Goal: Book appointment/travel/reservation

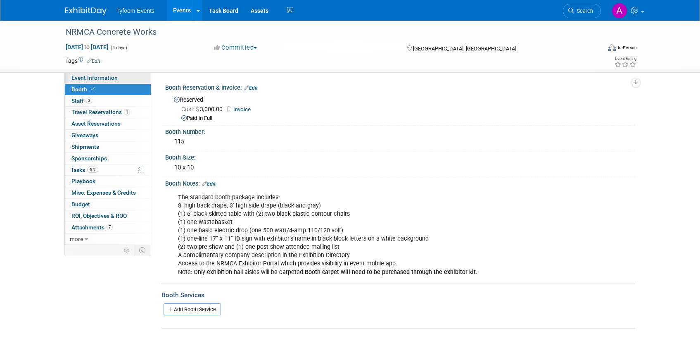
click at [95, 79] on span "Event Information" at bounding box center [94, 77] width 46 height 7
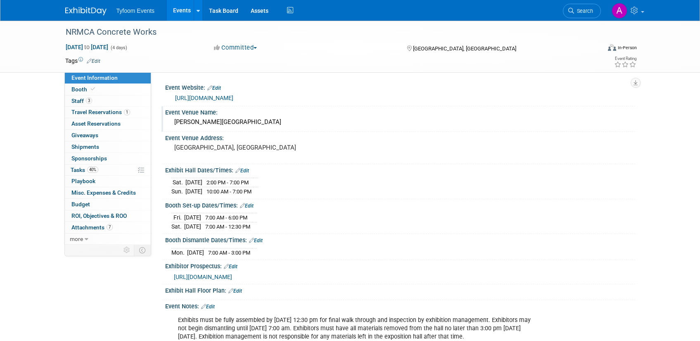
drag, startPoint x: 292, startPoint y: 123, endPoint x: 174, endPoint y: 119, distance: 118.2
click at [174, 119] on div "[PERSON_NAME][GEOGRAPHIC_DATA]" at bounding box center [400, 122] width 458 height 13
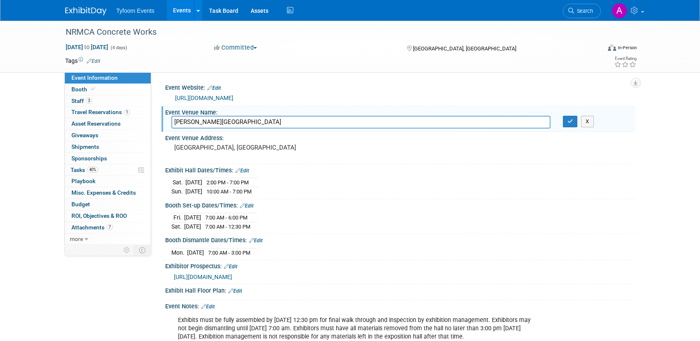
drag, startPoint x: 300, startPoint y: 124, endPoint x: 172, endPoint y: 119, distance: 127.7
click at [172, 119] on input "[PERSON_NAME][GEOGRAPHIC_DATA]" at bounding box center [360, 122] width 379 height 13
click at [572, 121] on icon "button" at bounding box center [570, 121] width 6 height 5
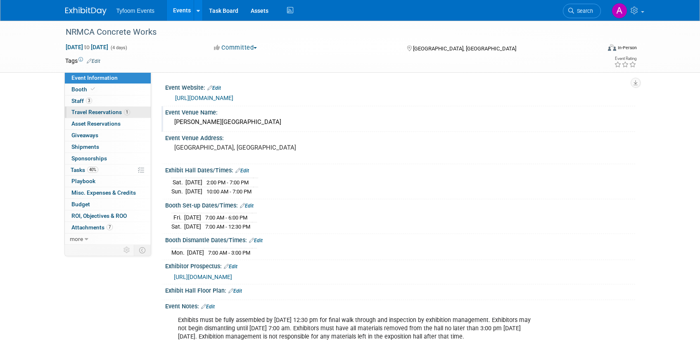
click at [81, 108] on link "1 Travel Reservations 1" at bounding box center [108, 112] width 86 height 11
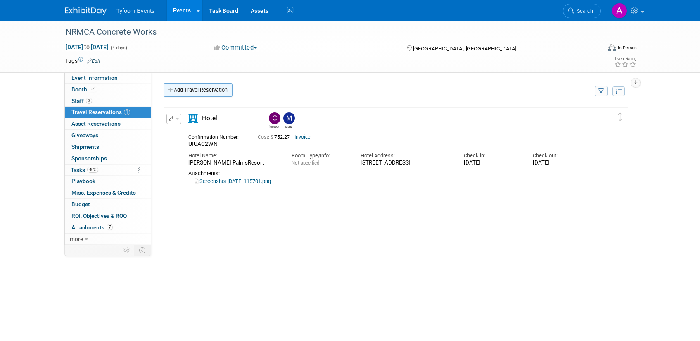
click at [183, 92] on link "Add Travel Reservation" at bounding box center [198, 89] width 69 height 13
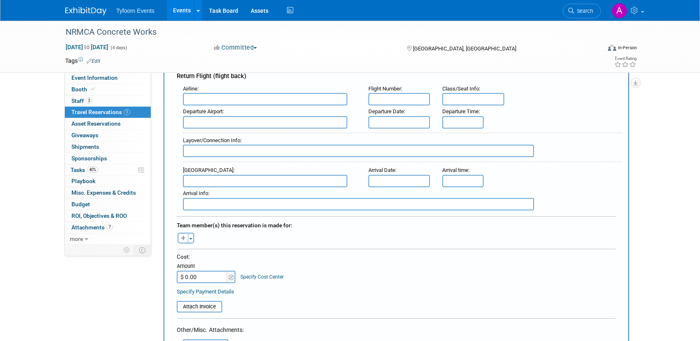
scroll to position [272, 0]
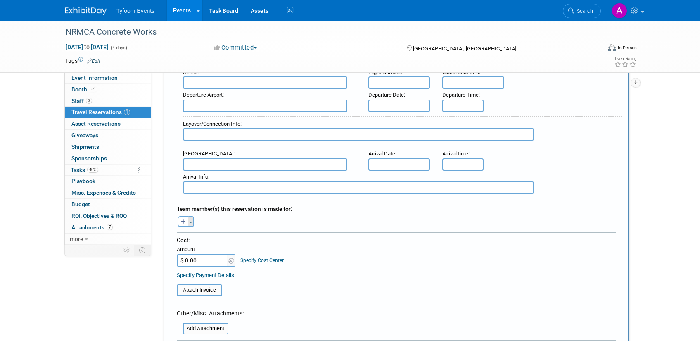
click at [191, 224] on button "Toggle Dropdown" at bounding box center [191, 221] width 6 height 11
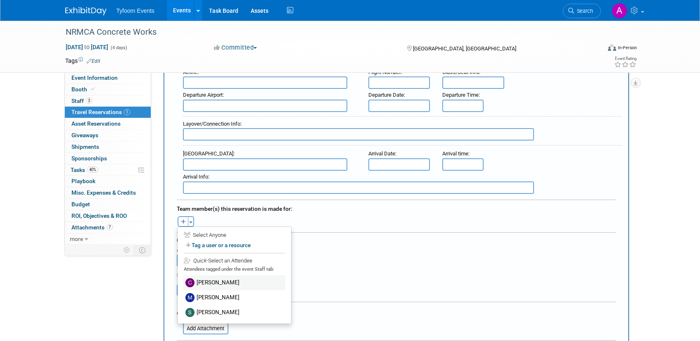
click at [216, 281] on label "[PERSON_NAME]" at bounding box center [234, 282] width 102 height 15
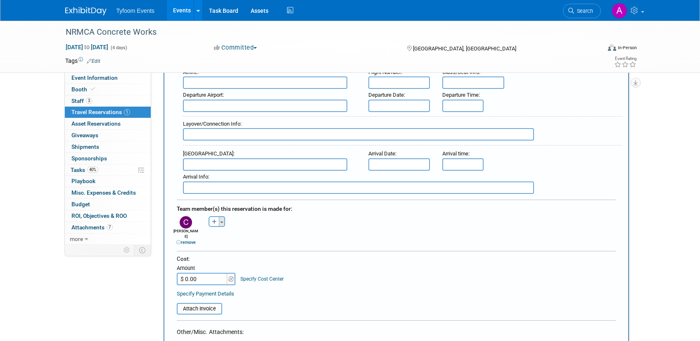
click at [220, 222] on span "button" at bounding box center [221, 222] width 3 height 2
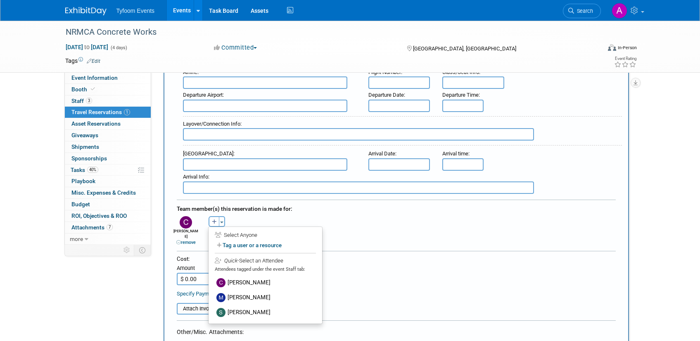
drag, startPoint x: 222, startPoint y: 297, endPoint x: 221, endPoint y: 288, distance: 9.6
click at [222, 297] on img at bounding box center [220, 297] width 9 height 9
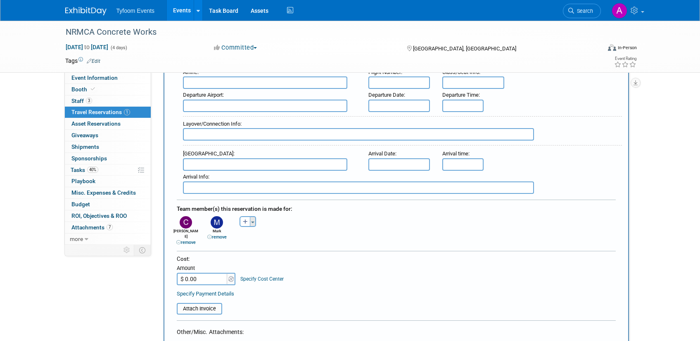
click at [254, 221] on span "button" at bounding box center [252, 222] width 3 height 2
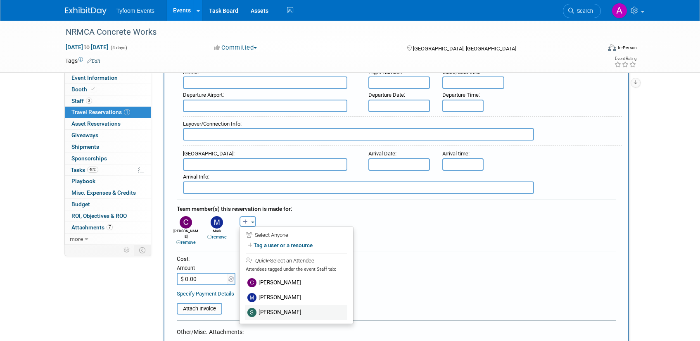
click at [276, 310] on label "[PERSON_NAME]" at bounding box center [296, 312] width 102 height 15
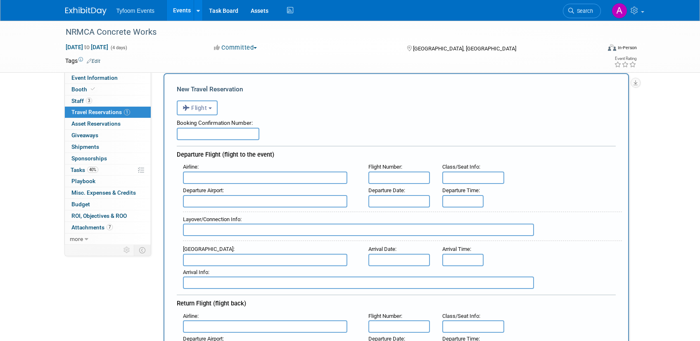
scroll to position [24, 0]
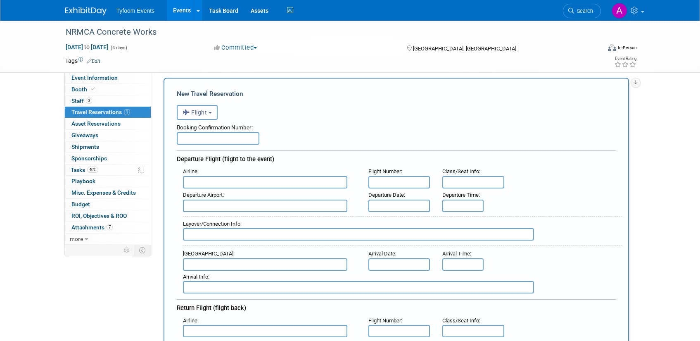
click at [392, 201] on input "text" at bounding box center [399, 205] width 62 height 12
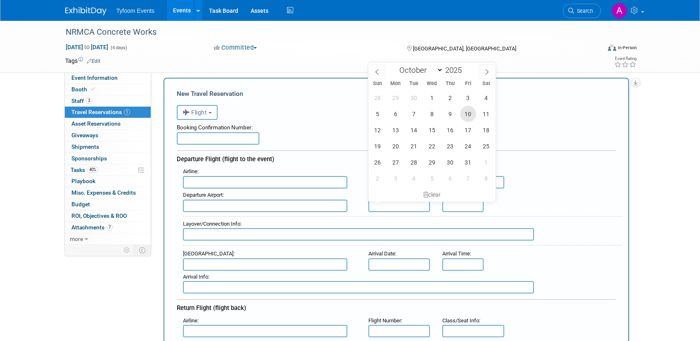
click at [465, 118] on span "10" at bounding box center [468, 114] width 16 height 16
type input "[DATE]"
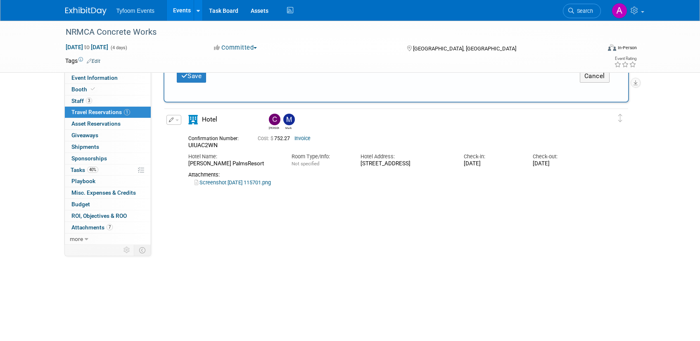
scroll to position [644, 0]
click at [243, 186] on link "Screenshot [DATE] 115701.png" at bounding box center [233, 183] width 76 height 6
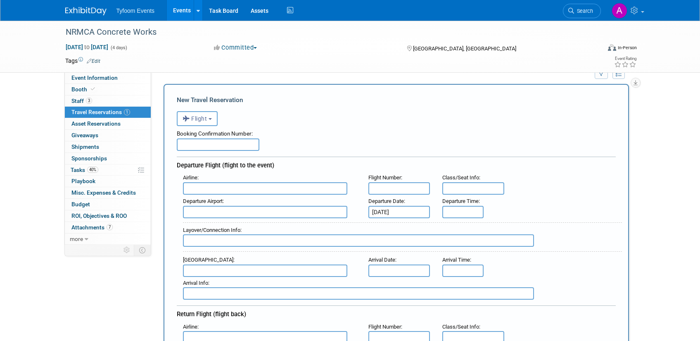
scroll to position [0, 0]
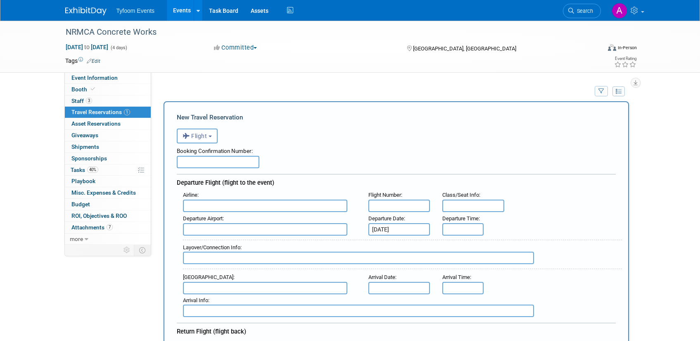
click at [218, 204] on input "text" at bounding box center [265, 205] width 164 height 12
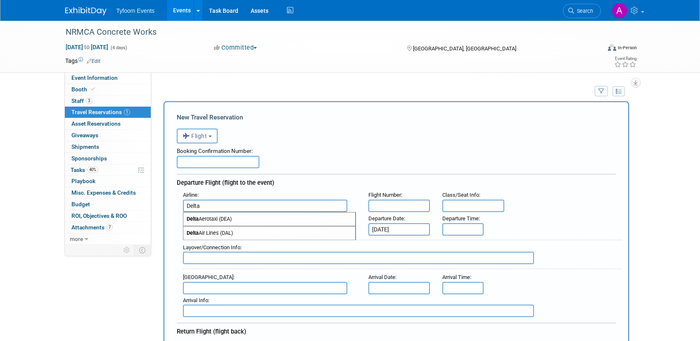
type input "Delta"
click at [464, 231] on input "8:00 AM" at bounding box center [462, 229] width 41 height 12
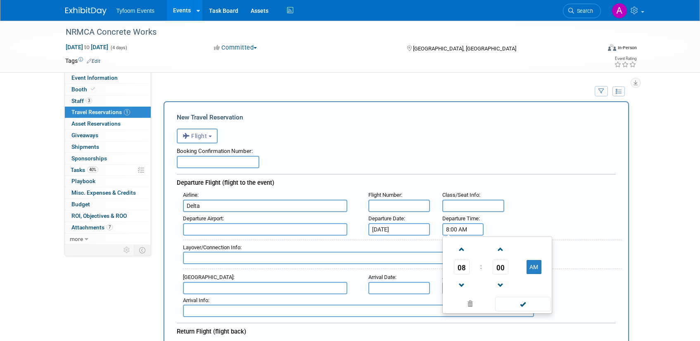
click at [449, 229] on input "8:00 AM" at bounding box center [462, 229] width 41 height 12
click at [460, 230] on input "11:00 AM" at bounding box center [462, 229] width 41 height 12
click at [539, 264] on button "AM" at bounding box center [534, 267] width 15 height 14
click at [536, 265] on button "PM" at bounding box center [534, 267] width 15 height 14
click at [462, 268] on span "08" at bounding box center [462, 266] width 16 height 15
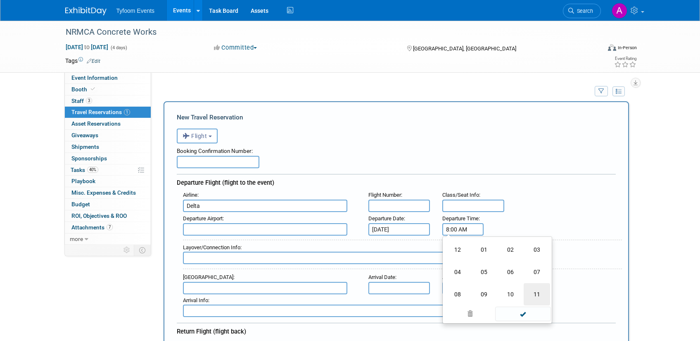
click at [538, 291] on td "11" at bounding box center [537, 294] width 26 height 22
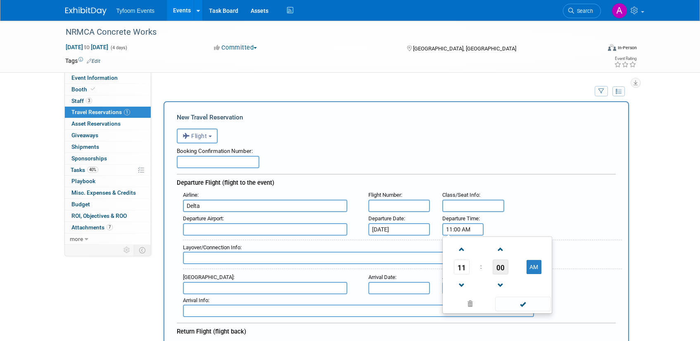
click at [501, 269] on span "00" at bounding box center [501, 266] width 16 height 15
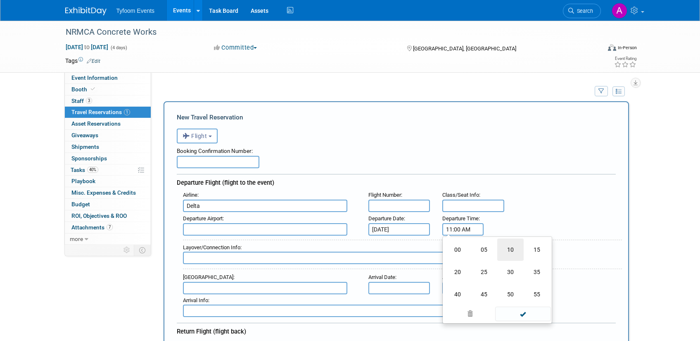
click at [510, 250] on td "10" at bounding box center [510, 249] width 26 height 22
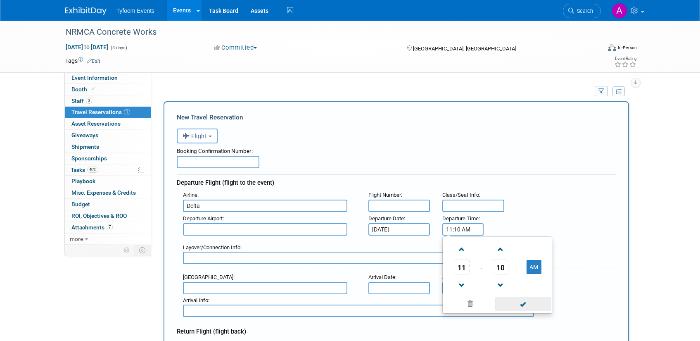
click at [511, 305] on span at bounding box center [523, 304] width 56 height 14
type input "11:10 AM"
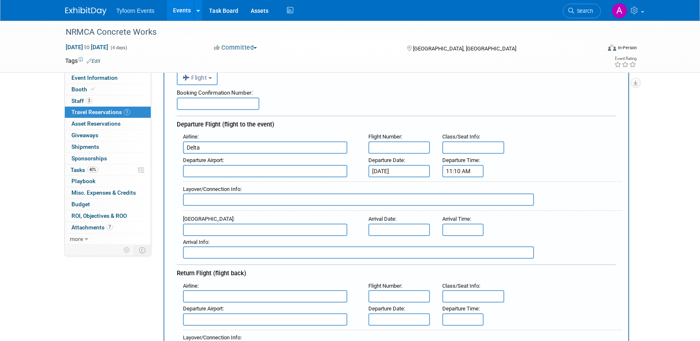
scroll to position [64, 0]
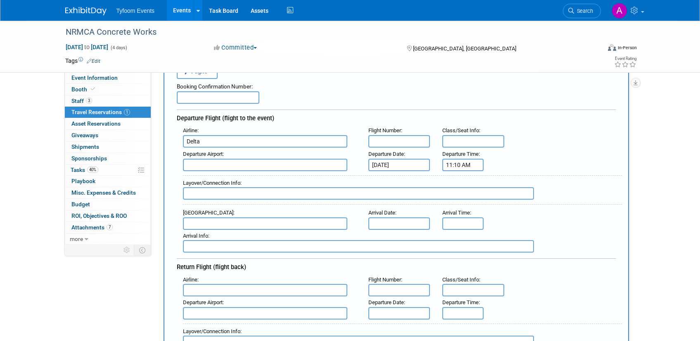
click at [201, 224] on input "text" at bounding box center [265, 223] width 164 height 12
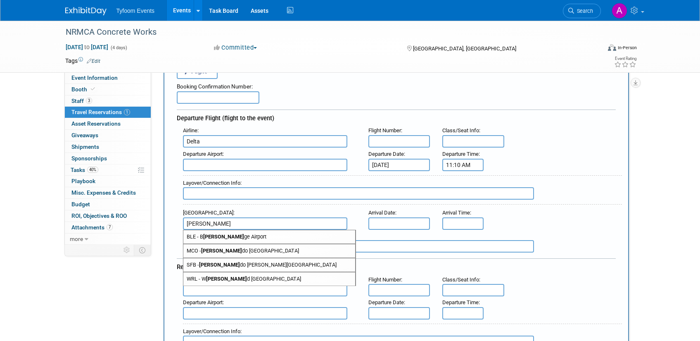
click at [234, 252] on span "MCO - [PERSON_NAME][GEOGRAPHIC_DATA]" at bounding box center [269, 250] width 172 height 13
type input "MCO - [GEOGRAPHIC_DATA]"
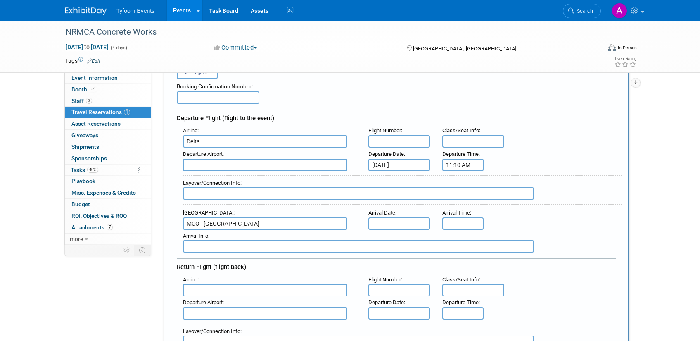
click at [391, 225] on input "text" at bounding box center [399, 223] width 62 height 12
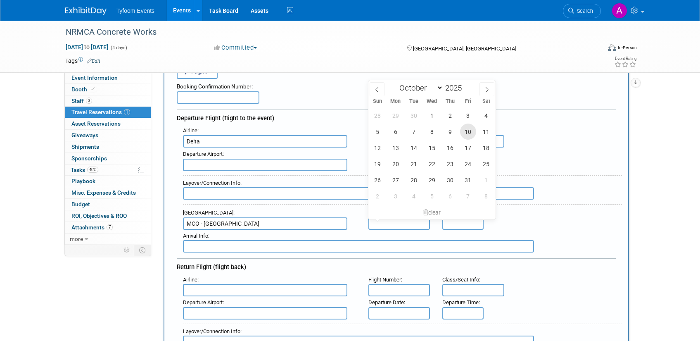
click at [465, 132] on span "10" at bounding box center [468, 131] width 16 height 16
type input "[DATE]"
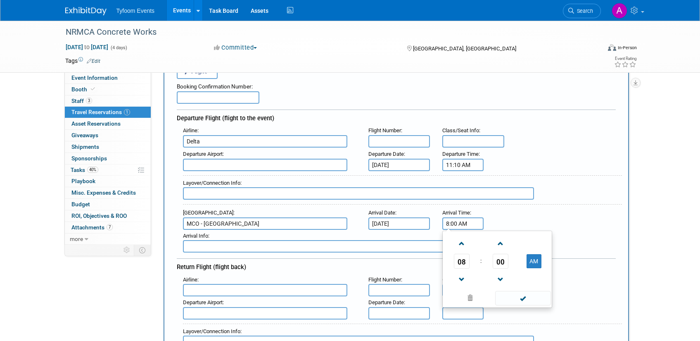
click at [465, 223] on input "8:00 AM" at bounding box center [462, 223] width 41 height 12
click at [468, 265] on span "08" at bounding box center [462, 261] width 16 height 15
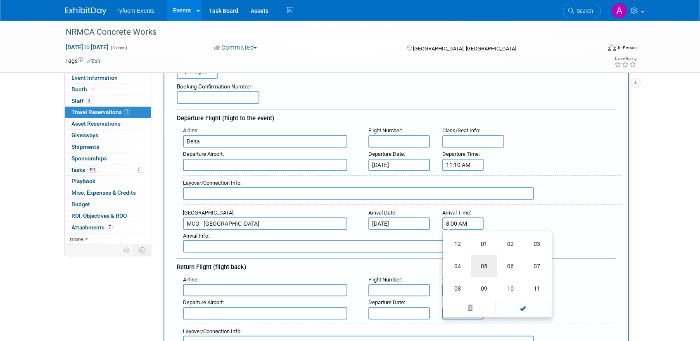
click at [488, 265] on td "05" at bounding box center [484, 266] width 26 height 22
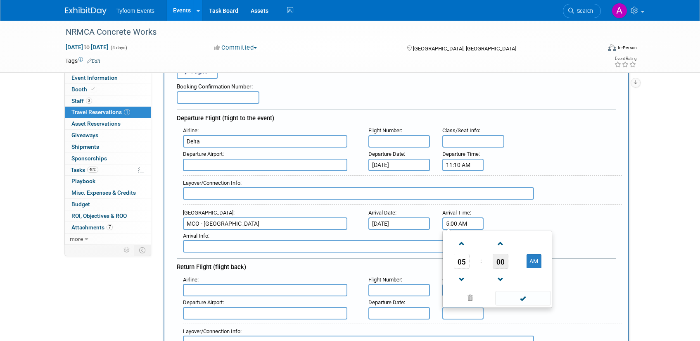
click at [501, 262] on span "00" at bounding box center [501, 261] width 16 height 15
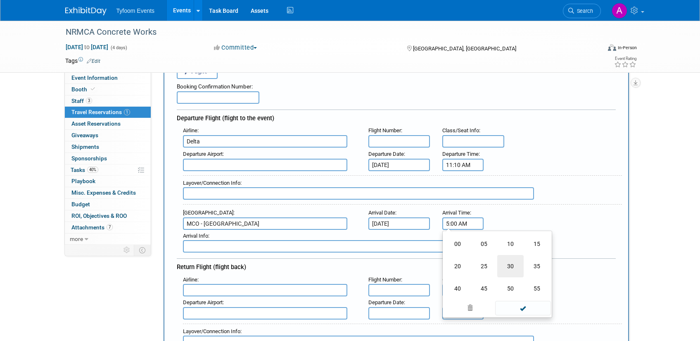
click at [514, 269] on td "30" at bounding box center [510, 266] width 26 height 22
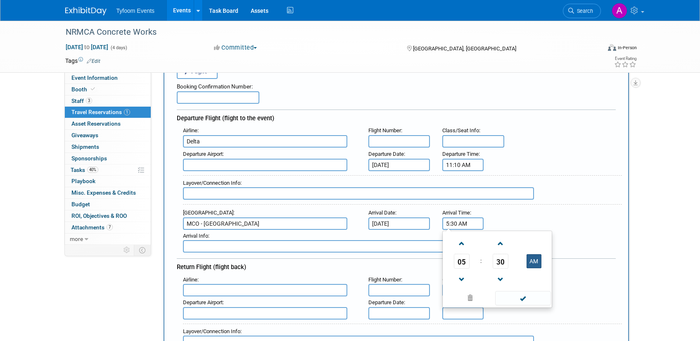
click at [541, 263] on button "AM" at bounding box center [534, 261] width 15 height 14
type input "5:30 PM"
click at [524, 299] on span at bounding box center [523, 298] width 56 height 14
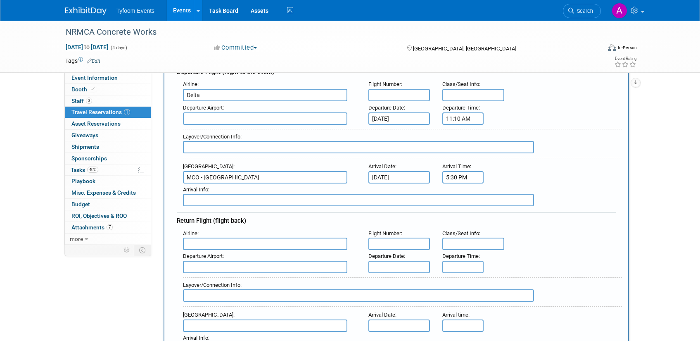
scroll to position [218, 0]
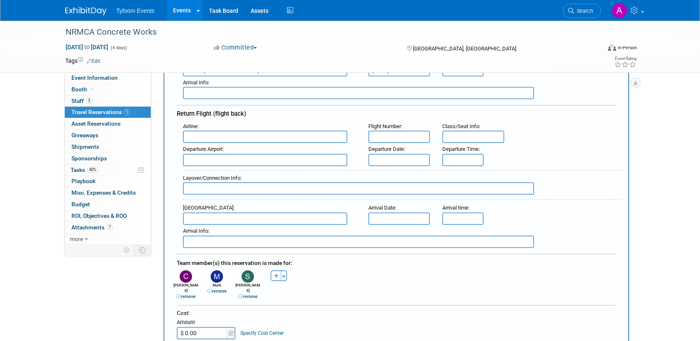
click at [200, 137] on input "text" at bounding box center [265, 137] width 164 height 12
drag, startPoint x: 196, startPoint y: 163, endPoint x: 242, endPoint y: 154, distance: 46.6
click at [196, 163] on strong "Delta" at bounding box center [193, 164] width 12 height 6
type input "Delta Air Lines (DAL)"
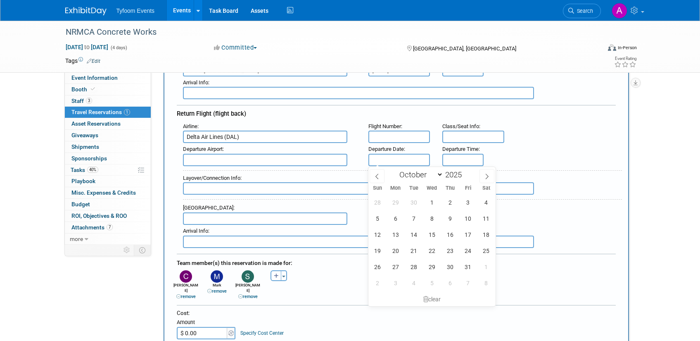
click at [401, 158] on input "text" at bounding box center [399, 160] width 62 height 12
click at [394, 232] on span "13" at bounding box center [395, 234] width 16 height 16
type input "[DATE]"
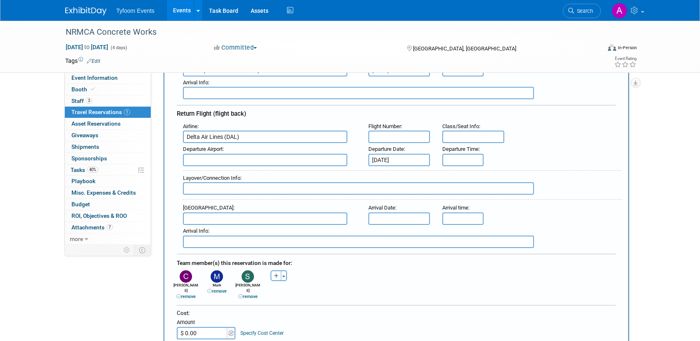
click at [245, 160] on input "text" at bounding box center [265, 160] width 164 height 12
click at [256, 170] on span "MCO - [GEOGRAPHIC_DATA]" at bounding box center [269, 172] width 172 height 13
type input "MCO - [GEOGRAPHIC_DATA]"
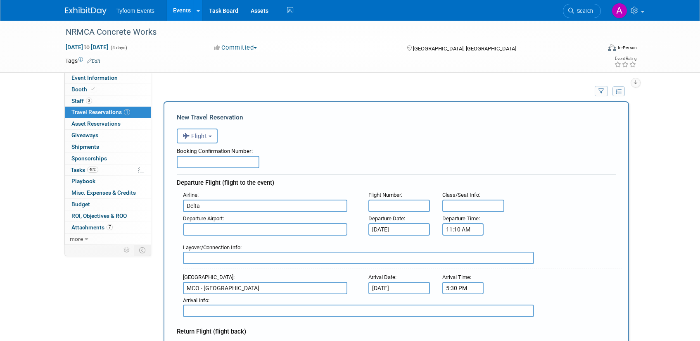
click at [204, 229] on input "text" at bounding box center [265, 229] width 164 height 12
type input "D"
click at [219, 244] on span "SLC - [GEOGRAPHIC_DATA]" at bounding box center [269, 242] width 172 height 13
type input "SLC - [GEOGRAPHIC_DATA]"
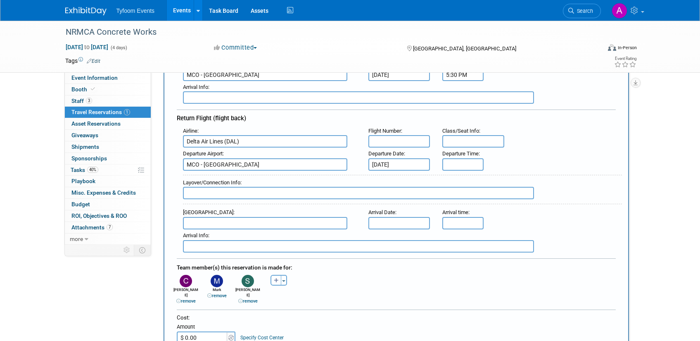
scroll to position [225, 0]
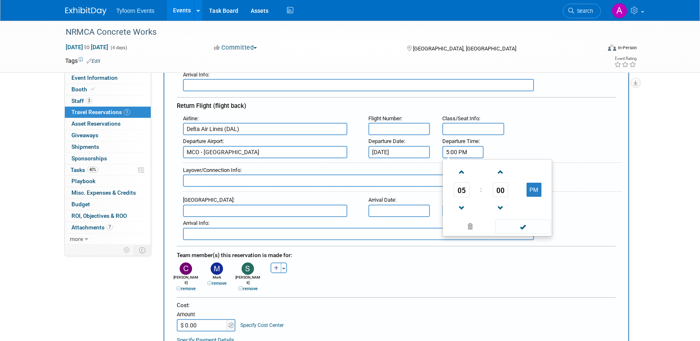
click at [451, 153] on input "5:00 PM" at bounding box center [462, 152] width 41 height 12
click at [465, 187] on span "05" at bounding box center [462, 189] width 16 height 15
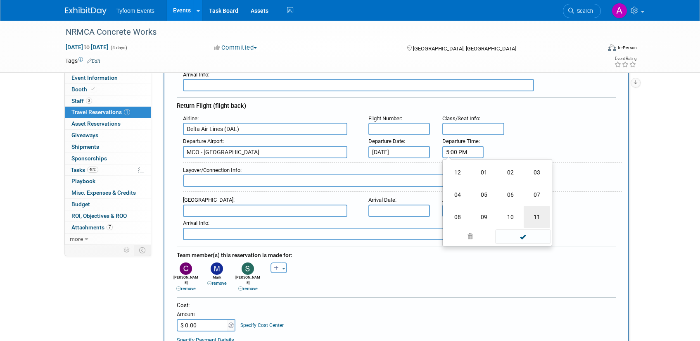
click at [539, 214] on td "11" at bounding box center [537, 217] width 26 height 22
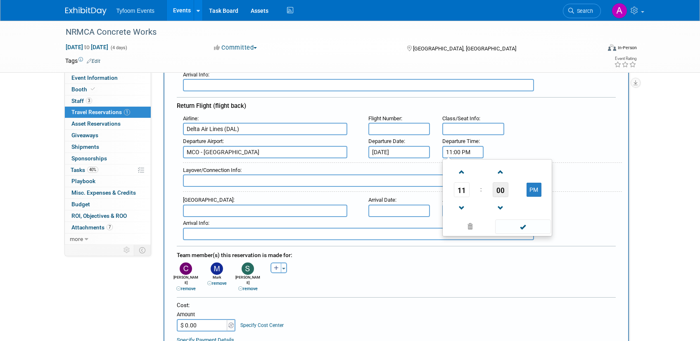
click at [502, 187] on span "00" at bounding box center [501, 189] width 16 height 15
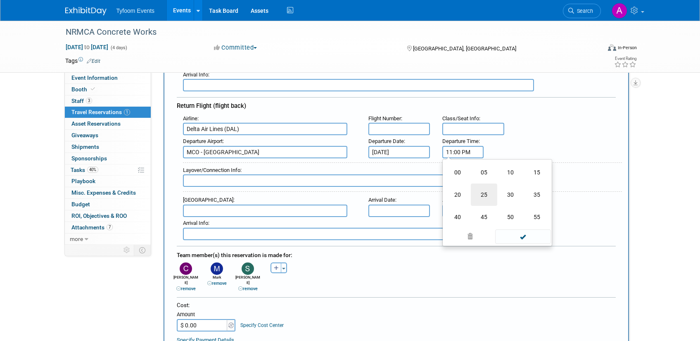
click at [489, 195] on td "25" at bounding box center [484, 194] width 26 height 22
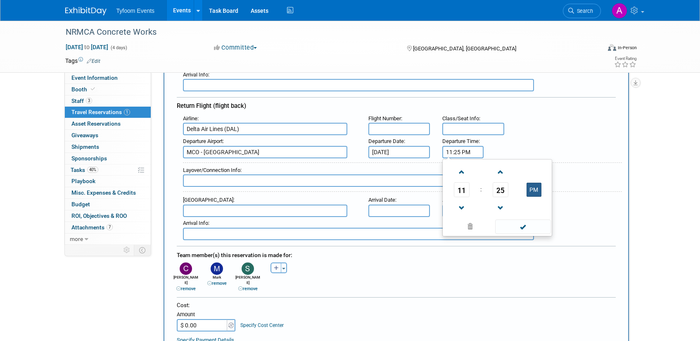
click at [534, 185] on button "PM" at bounding box center [534, 190] width 15 height 14
type input "11:25 AM"
click at [526, 223] on span at bounding box center [523, 226] width 56 height 14
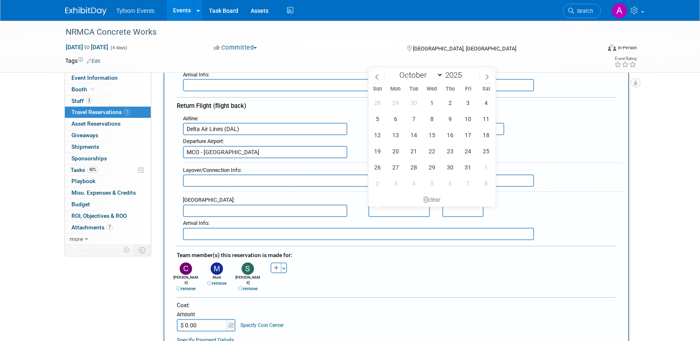
click at [392, 210] on input "text" at bounding box center [399, 210] width 62 height 12
click at [398, 137] on span "13" at bounding box center [395, 135] width 16 height 16
type input "[DATE]"
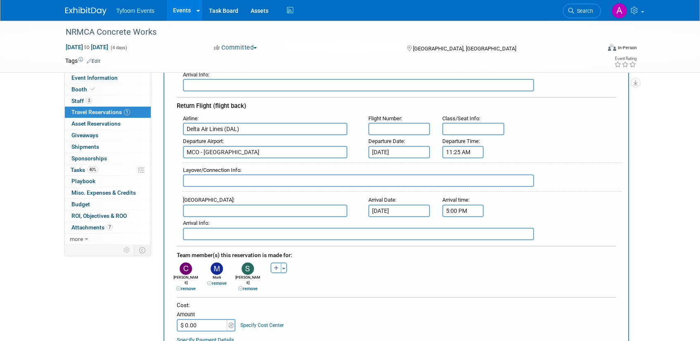
click at [469, 207] on input "5:00 PM" at bounding box center [462, 210] width 41 height 12
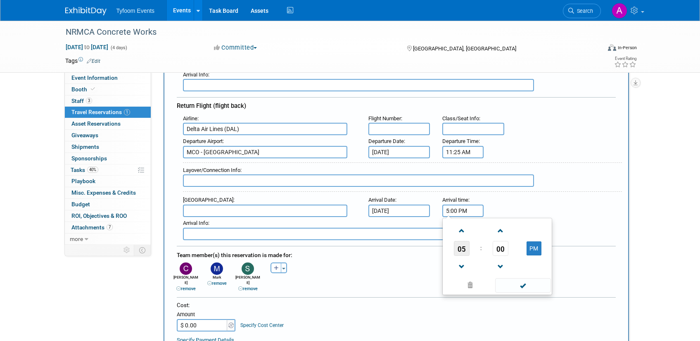
click at [464, 244] on span "05" at bounding box center [462, 248] width 16 height 15
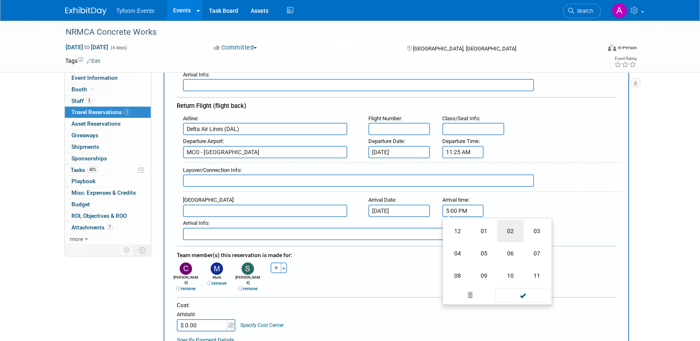
click at [515, 230] on td "02" at bounding box center [510, 231] width 26 height 22
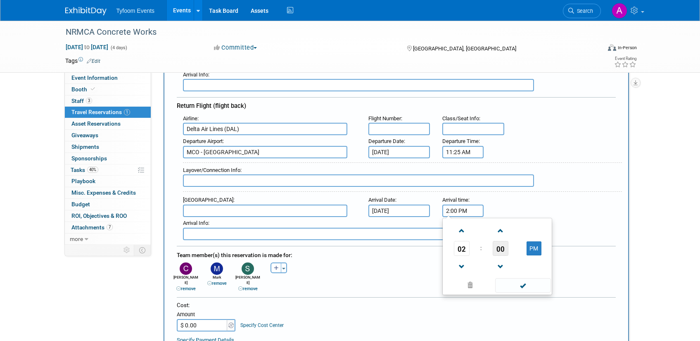
click at [499, 245] on span "00" at bounding box center [501, 248] width 16 height 15
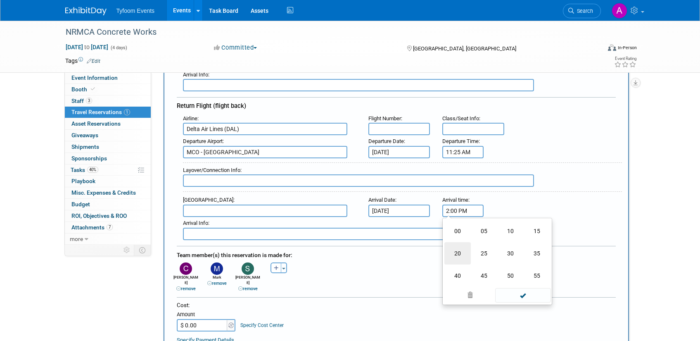
click at [456, 257] on td "20" at bounding box center [457, 253] width 26 height 22
type input "2:20 PM"
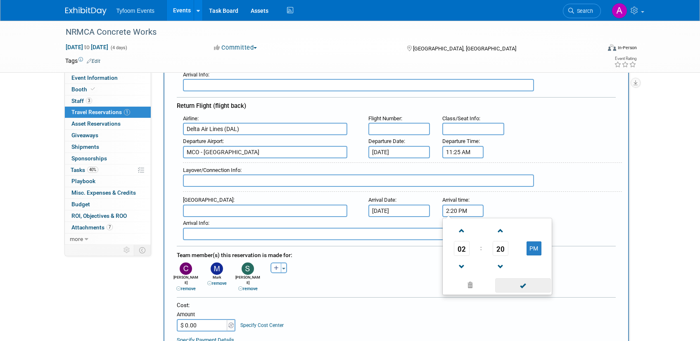
click at [528, 285] on span at bounding box center [523, 285] width 56 height 14
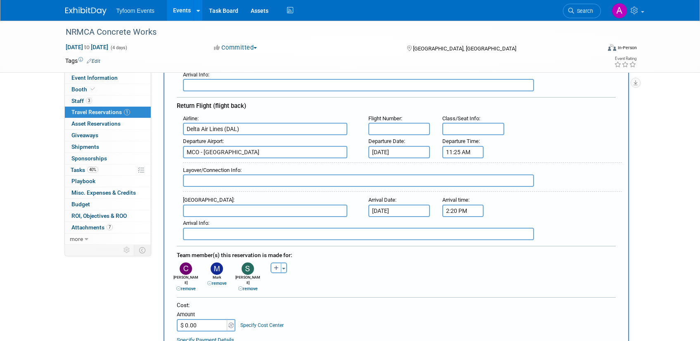
click at [265, 211] on input "text" at bounding box center [265, 210] width 164 height 12
click at [230, 221] on span "SLC - [GEOGRAPHIC_DATA]" at bounding box center [269, 223] width 172 height 13
type input "SLC - [GEOGRAPHIC_DATA]"
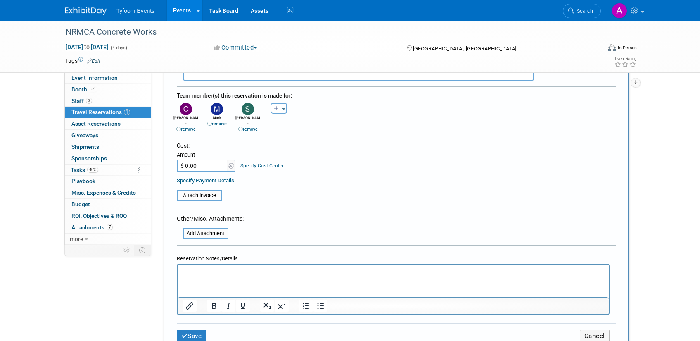
scroll to position [385, 0]
click at [189, 329] on button "Save" at bounding box center [192, 335] width 30 height 13
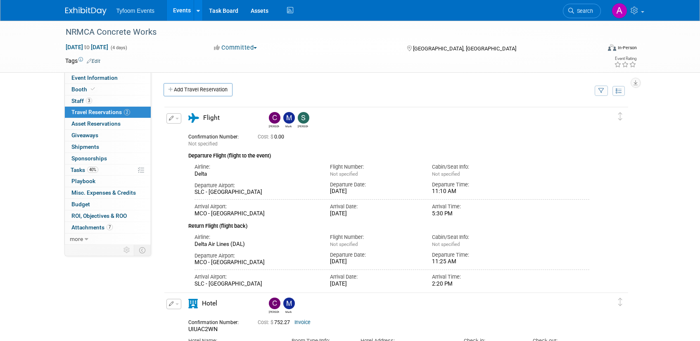
scroll to position [0, 0]
click at [201, 90] on link "Add Travel Reservation" at bounding box center [198, 89] width 69 height 13
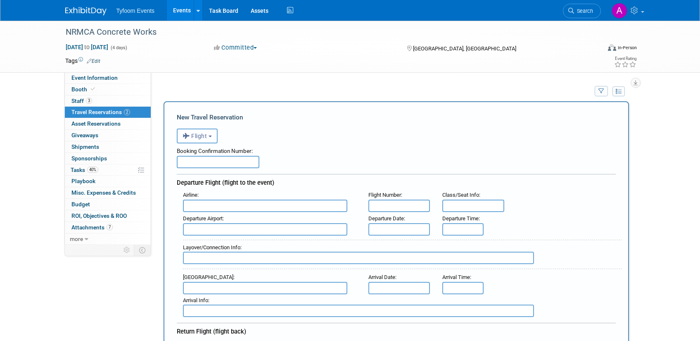
click at [210, 133] on button "Flight" at bounding box center [197, 135] width 41 height 15
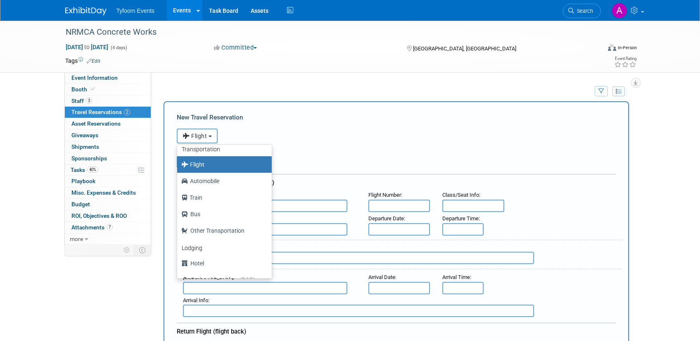
scroll to position [8, 0]
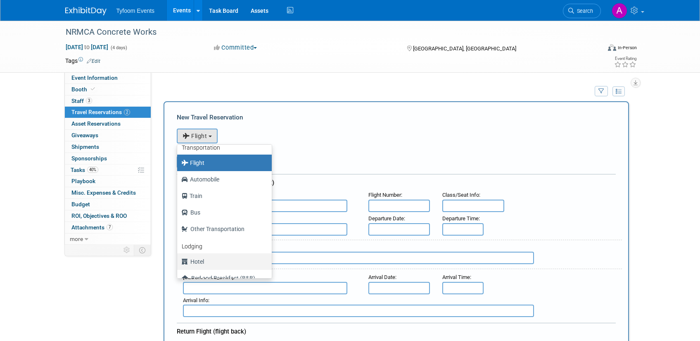
click at [202, 260] on label "Hotel" at bounding box center [222, 261] width 82 height 13
click at [178, 260] on input "Hotel" at bounding box center [175, 260] width 5 height 5
select select "6"
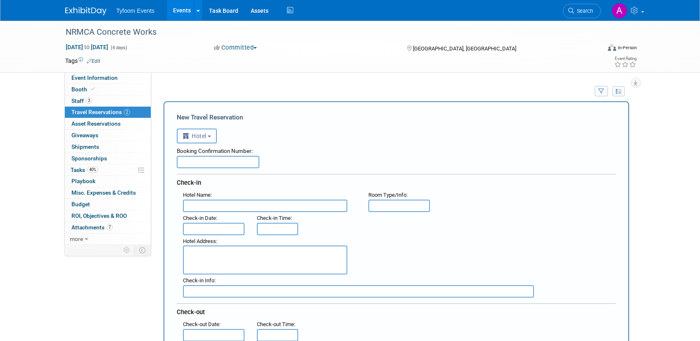
click at [219, 206] on input "text" at bounding box center [265, 205] width 164 height 12
type input "[PERSON_NAME][GEOGRAPHIC_DATA]"
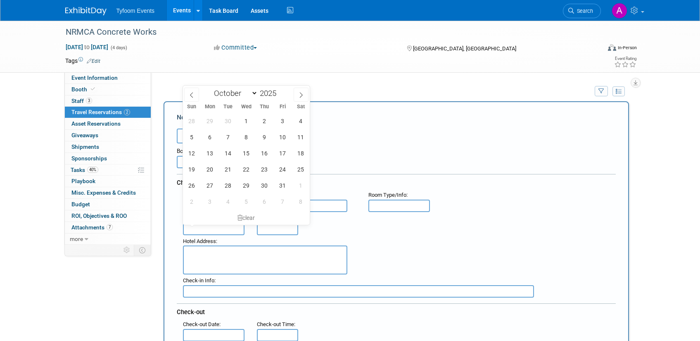
click at [218, 230] on input "text" at bounding box center [214, 229] width 62 height 12
click at [280, 137] on span "10" at bounding box center [283, 137] width 16 height 16
type input "[DATE]"
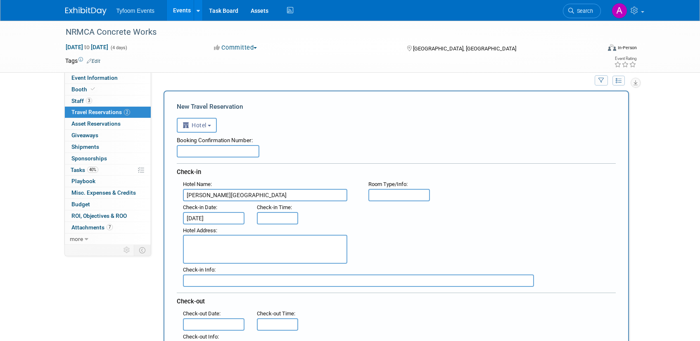
scroll to position [12, 0]
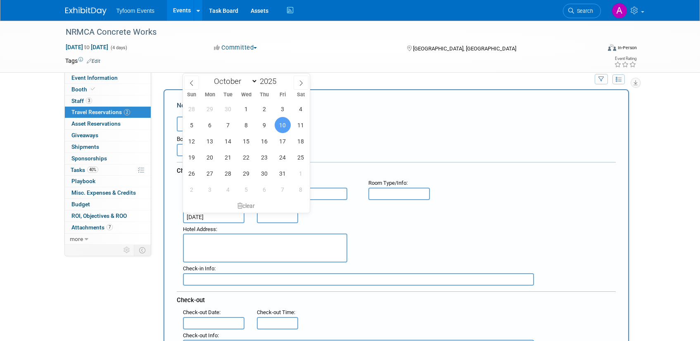
click at [536, 199] on div "Hotel Name : [PERSON_NAME][GEOGRAPHIC_DATA] Flight Number : Room Type/Info :" at bounding box center [399, 188] width 445 height 23
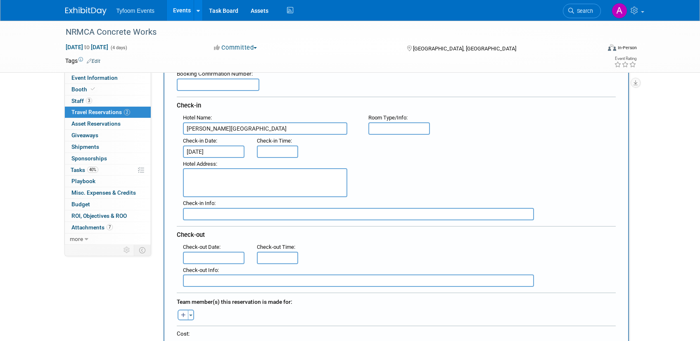
scroll to position [83, 0]
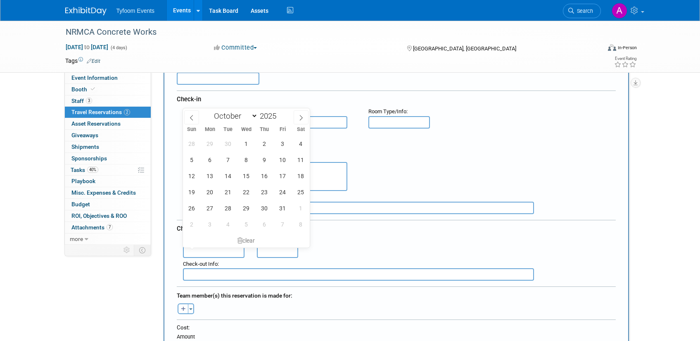
click at [206, 248] on input "text" at bounding box center [214, 251] width 62 height 12
click at [209, 176] on span "13" at bounding box center [210, 176] width 16 height 16
type input "[DATE]"
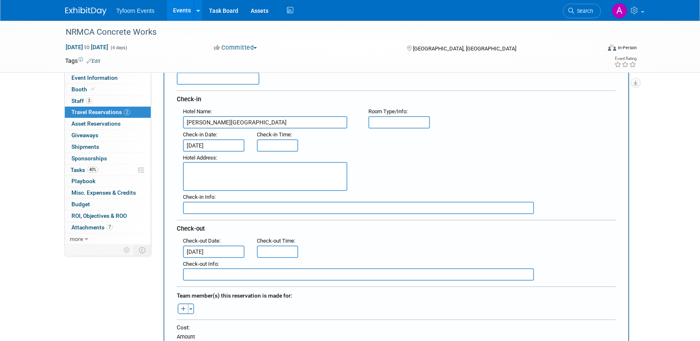
click at [282, 178] on textarea at bounding box center [265, 176] width 164 height 29
type textarea "6600"
drag, startPoint x: 209, startPoint y: 170, endPoint x: 181, endPoint y: 167, distance: 28.7
click at [181, 167] on div "Hotel Address : 6600" at bounding box center [269, 172] width 185 height 40
paste textarea "[STREET_ADDRESS]"
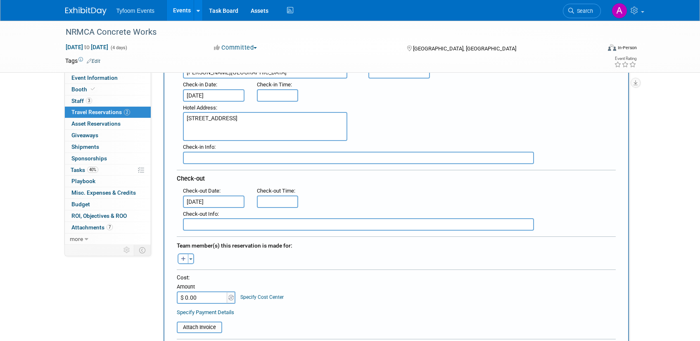
scroll to position [141, 0]
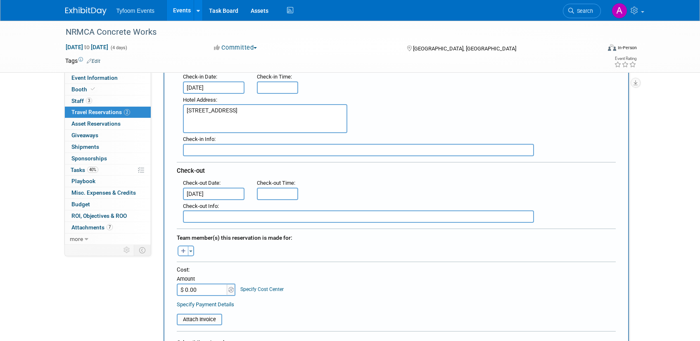
type textarea "[STREET_ADDRESS]"
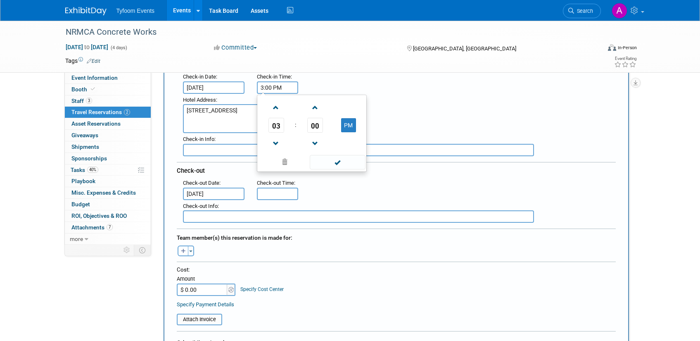
click at [282, 85] on input "3:00 PM" at bounding box center [277, 87] width 41 height 12
click at [281, 127] on span "03" at bounding box center [276, 125] width 16 height 15
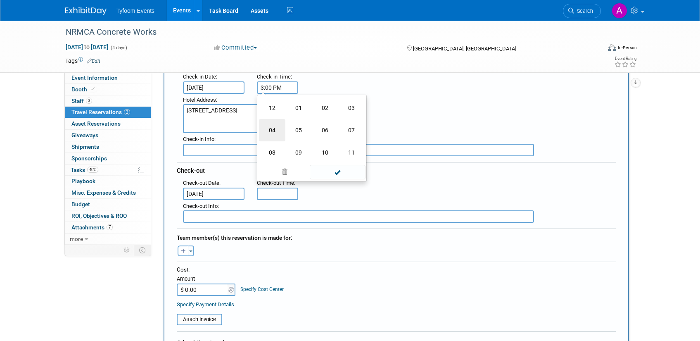
click at [279, 128] on td "04" at bounding box center [272, 130] width 26 height 22
type input "4:00 PM"
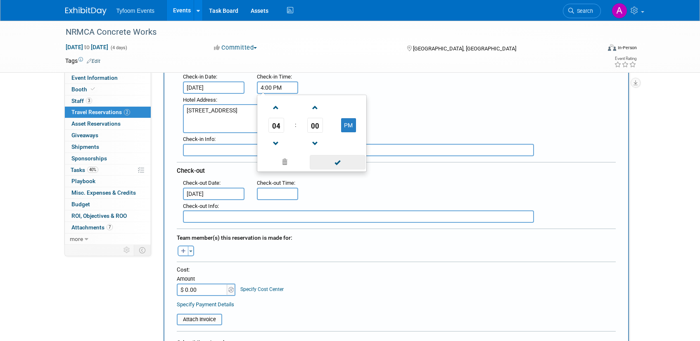
click at [342, 163] on span at bounding box center [338, 162] width 56 height 14
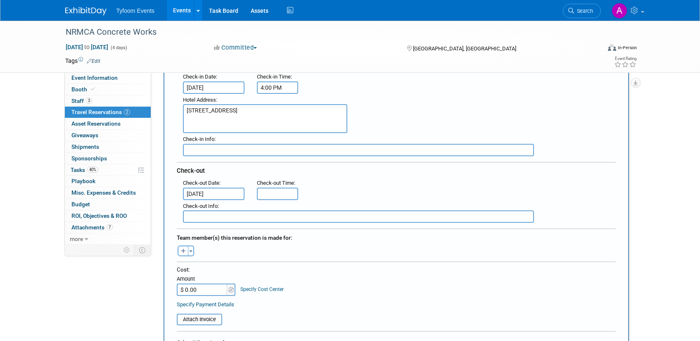
type input "11:00 AM"
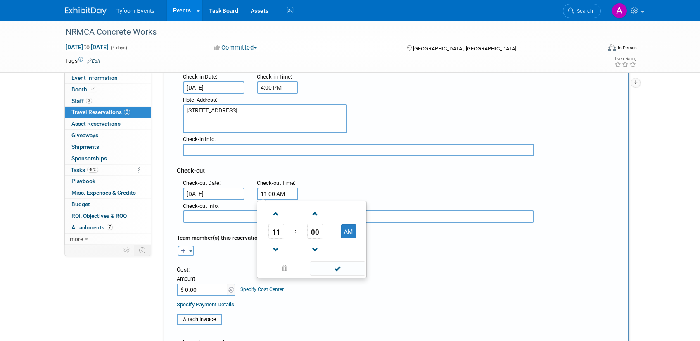
click at [268, 192] on input "11:00 AM" at bounding box center [277, 193] width 41 height 12
click at [342, 271] on span at bounding box center [338, 268] width 56 height 14
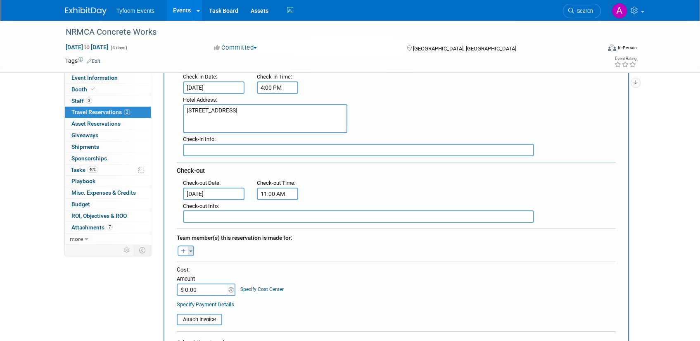
click at [191, 251] on span "button" at bounding box center [190, 251] width 3 height 2
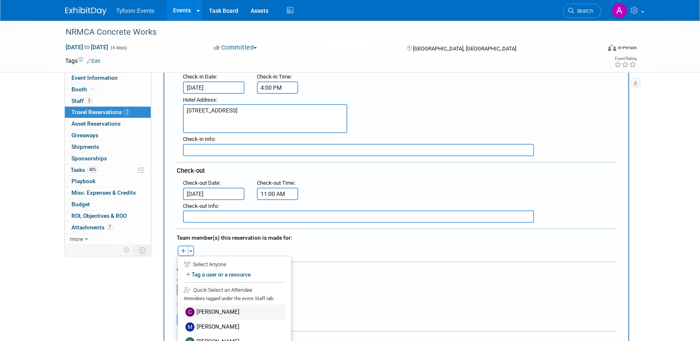
click at [219, 313] on label "[PERSON_NAME]" at bounding box center [234, 311] width 102 height 15
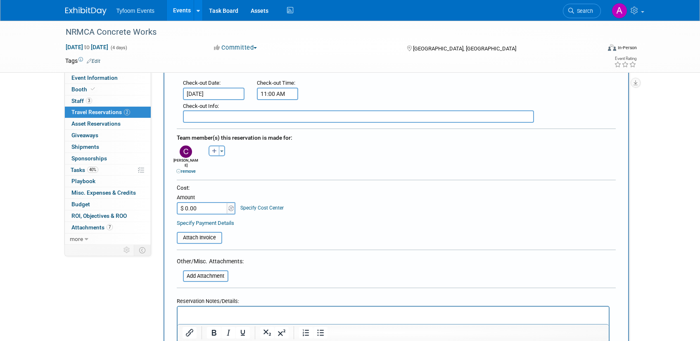
scroll to position [244, 0]
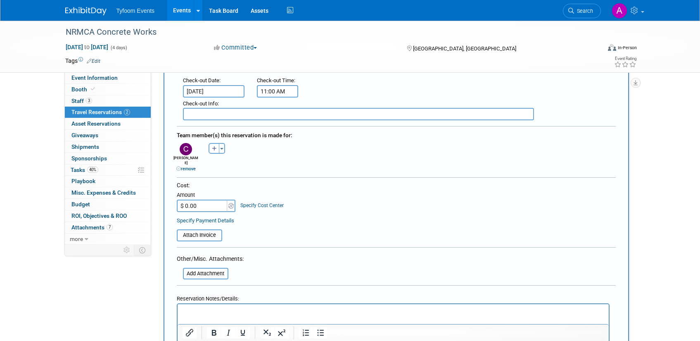
click at [185, 166] on link "remove" at bounding box center [185, 168] width 19 height 5
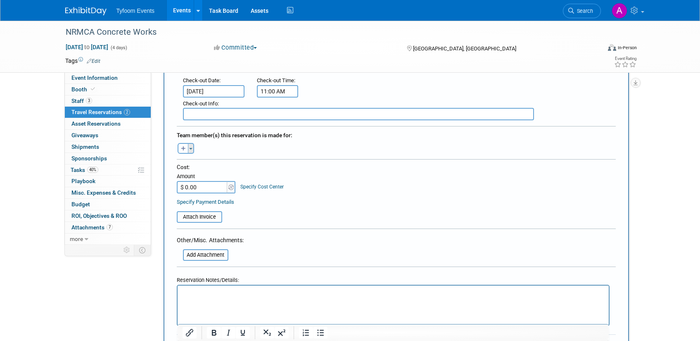
click at [191, 150] on button "Toggle Dropdown" at bounding box center [191, 148] width 6 height 11
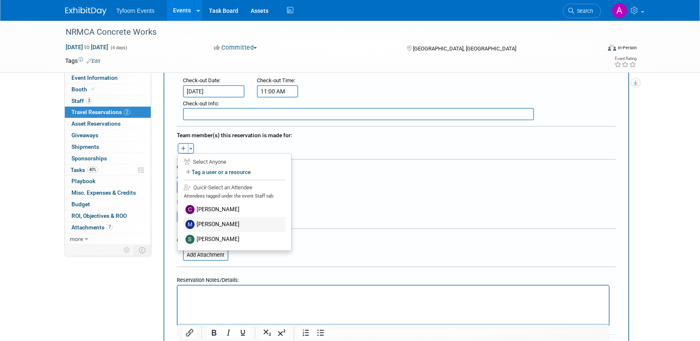
click at [201, 222] on label "[PERSON_NAME]" at bounding box center [234, 224] width 102 height 15
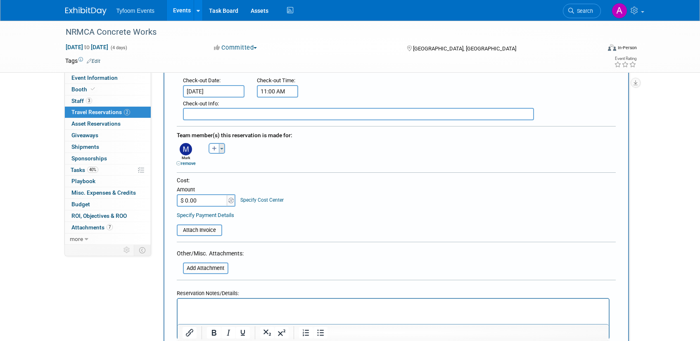
click at [221, 148] on span "button" at bounding box center [221, 149] width 3 height 2
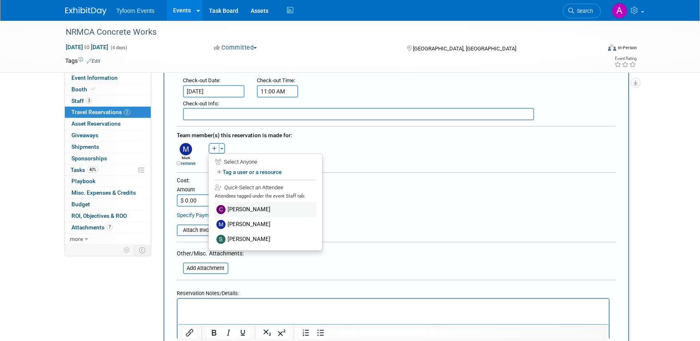
click at [223, 209] on img at bounding box center [220, 209] width 9 height 9
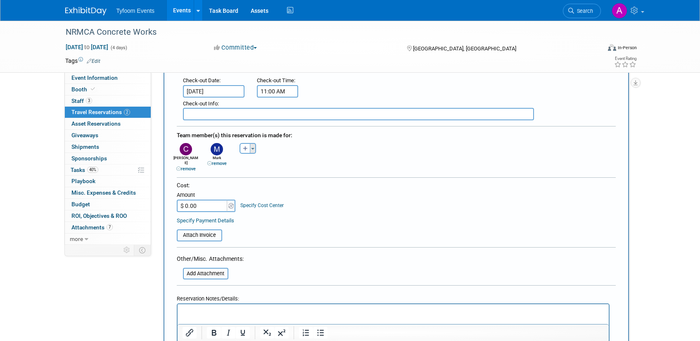
click at [254, 148] on span "button" at bounding box center [252, 149] width 3 height 2
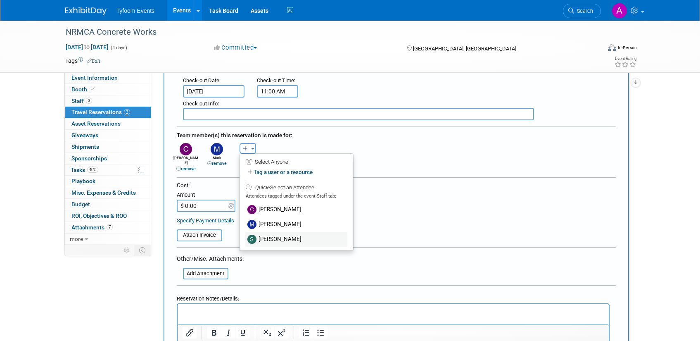
click at [254, 237] on img at bounding box center [251, 239] width 9 height 9
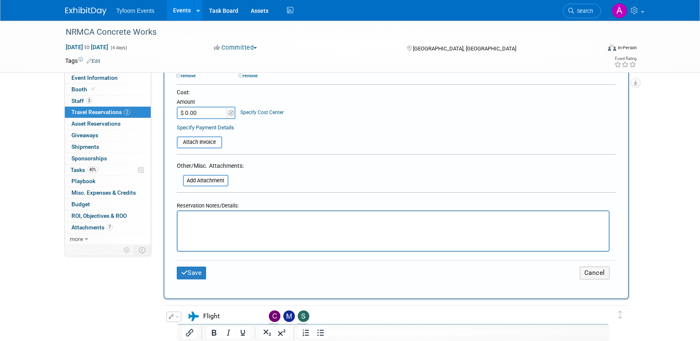
scroll to position [338, 0]
click at [195, 265] on button "Save" at bounding box center [192, 271] width 30 height 13
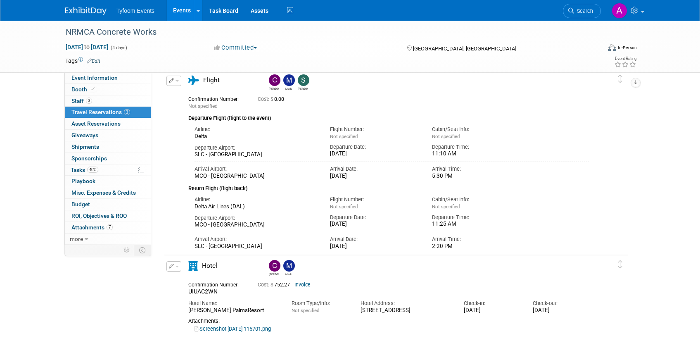
scroll to position [130, 0]
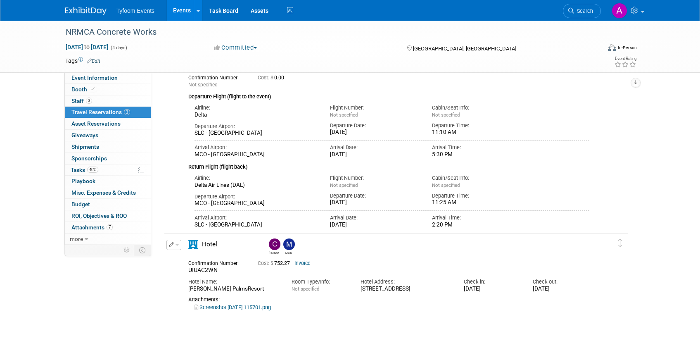
click at [308, 264] on link "Invoice" at bounding box center [302, 263] width 16 height 6
click at [175, 247] on button "button" at bounding box center [173, 245] width 15 height 10
click at [184, 256] on button "Edit Reservation" at bounding box center [202, 259] width 70 height 12
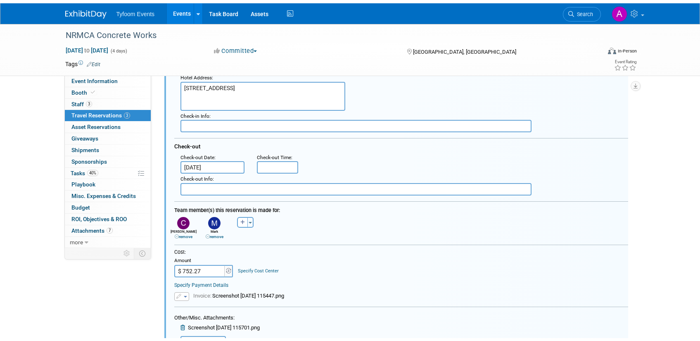
scroll to position [494, 0]
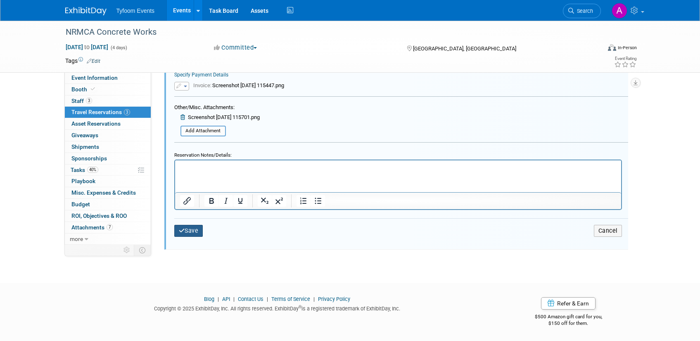
click at [189, 235] on button "Save" at bounding box center [188, 231] width 29 height 12
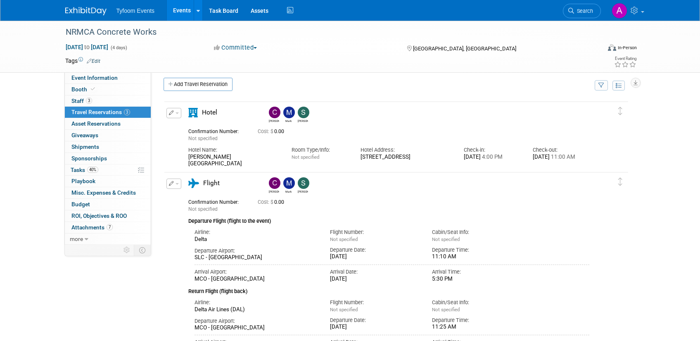
scroll to position [0, 0]
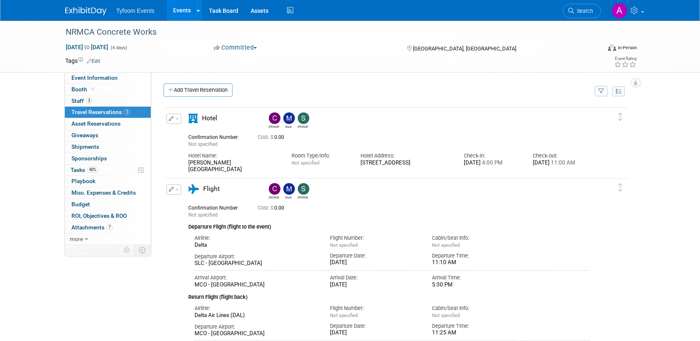
click at [176, 119] on span "button" at bounding box center [177, 119] width 3 height 2
click at [182, 135] on button "Edit Reservation" at bounding box center [202, 133] width 70 height 12
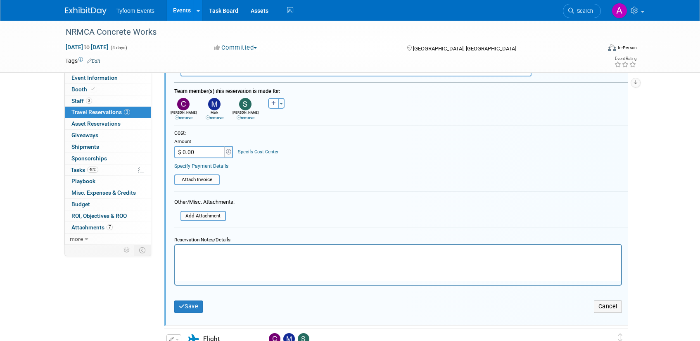
scroll to position [270, 0]
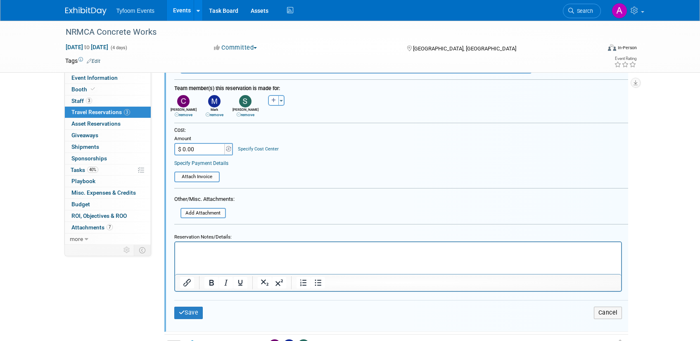
click at [183, 114] on link "remove" at bounding box center [184, 114] width 18 height 5
click at [189, 114] on link "remove" at bounding box center [184, 114] width 18 height 5
click at [195, 314] on button "Save" at bounding box center [188, 312] width 29 height 12
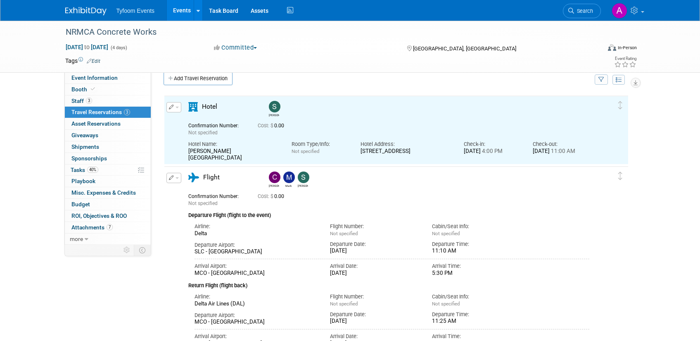
scroll to position [0, 0]
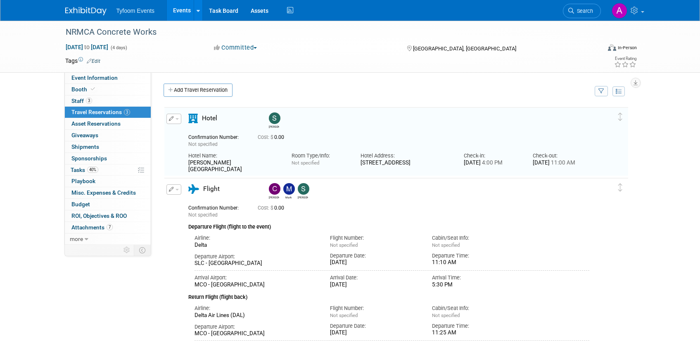
click at [176, 116] on button "button" at bounding box center [173, 119] width 15 height 10
click at [186, 131] on button "Edit Reservation" at bounding box center [202, 133] width 70 height 12
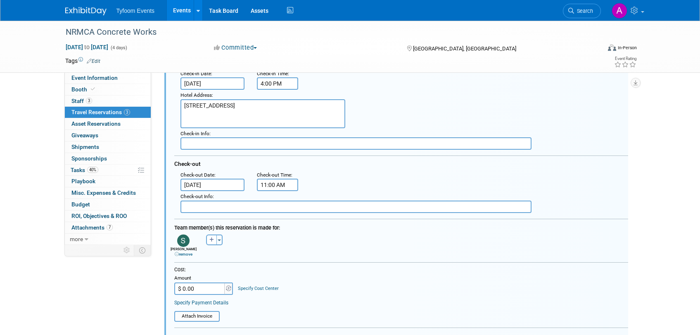
scroll to position [130, 0]
